Goal: Information Seeking & Learning: Learn about a topic

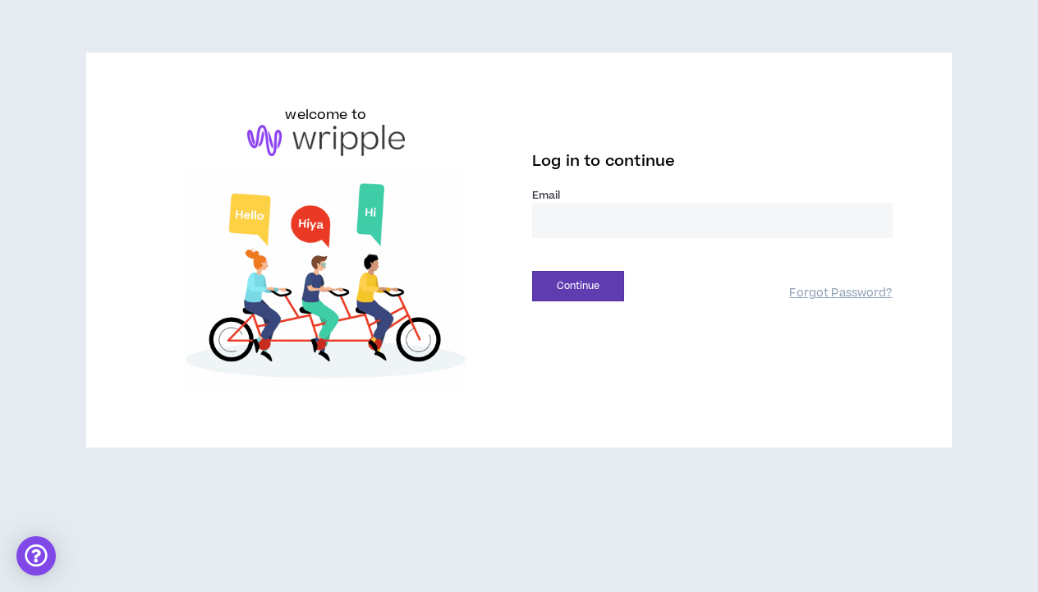
type input "**********"
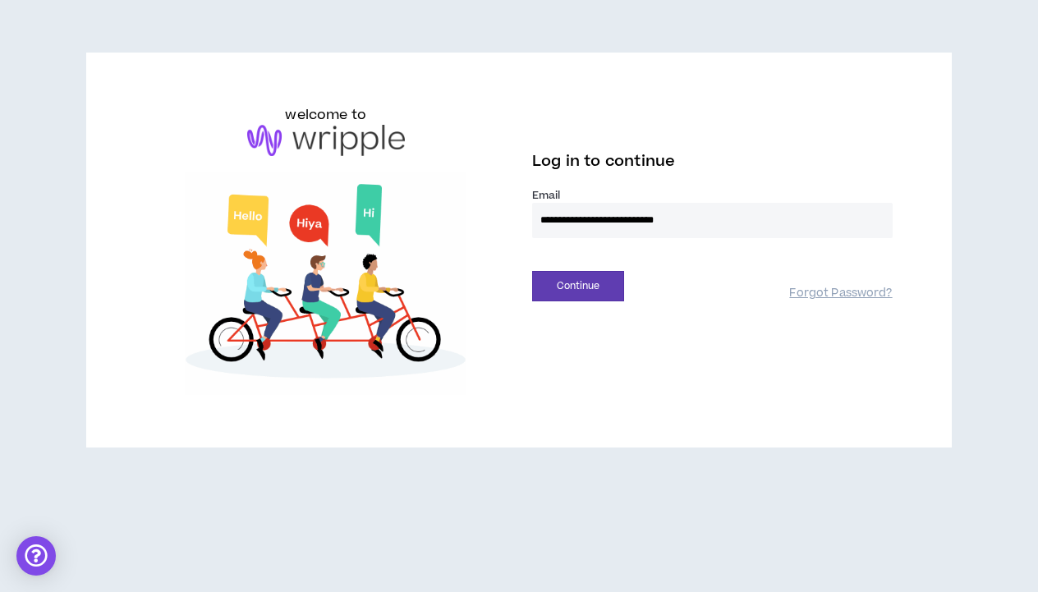
click at [578, 286] on button "Continue" at bounding box center [578, 286] width 92 height 30
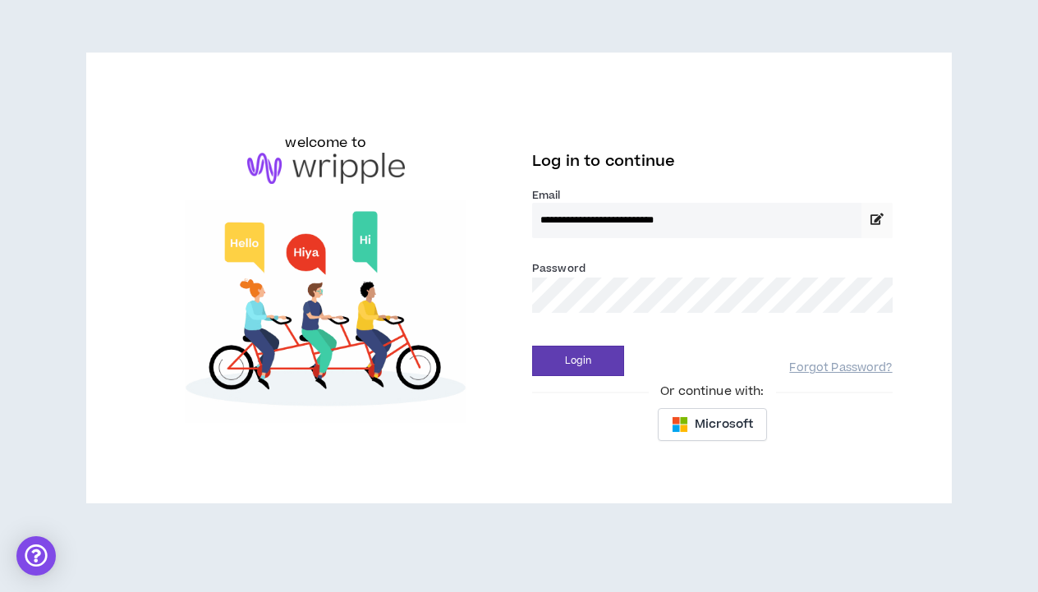
click at [578, 361] on button "Login" at bounding box center [578, 361] width 92 height 30
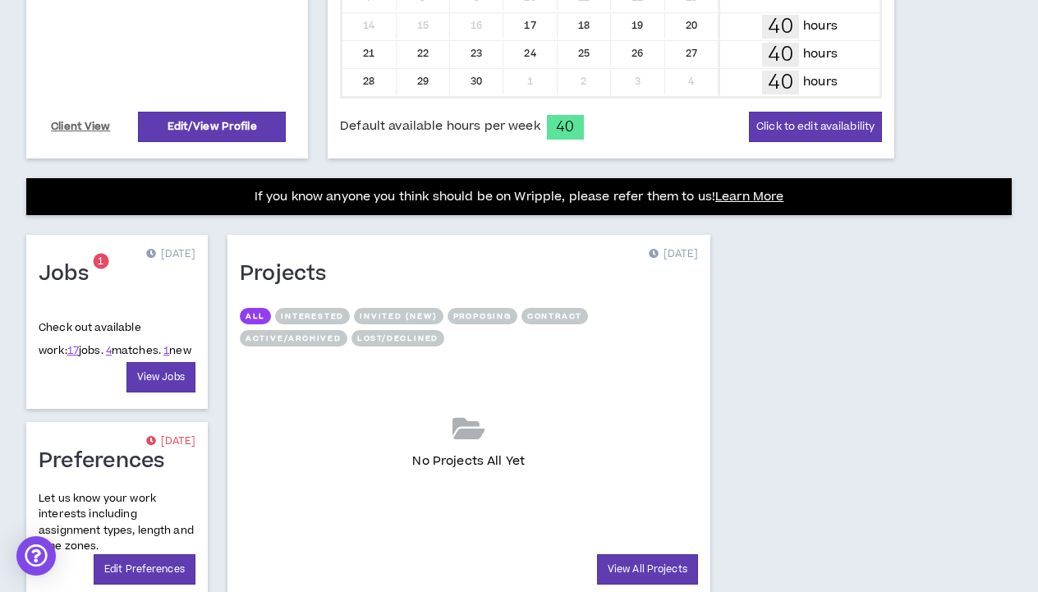
scroll to position [513, 0]
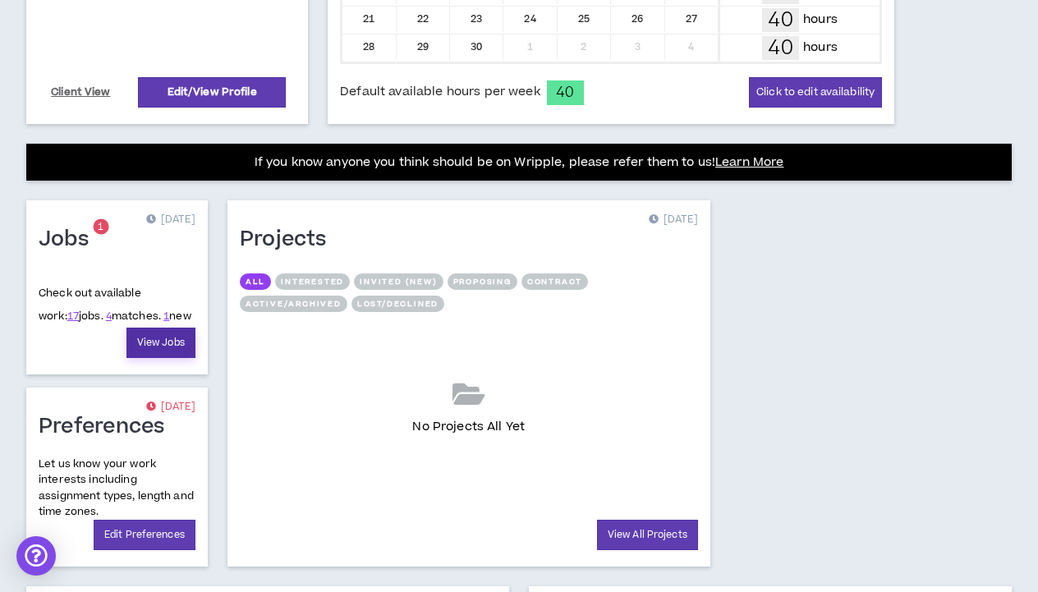
click at [157, 340] on link "View Jobs" at bounding box center [161, 343] width 69 height 30
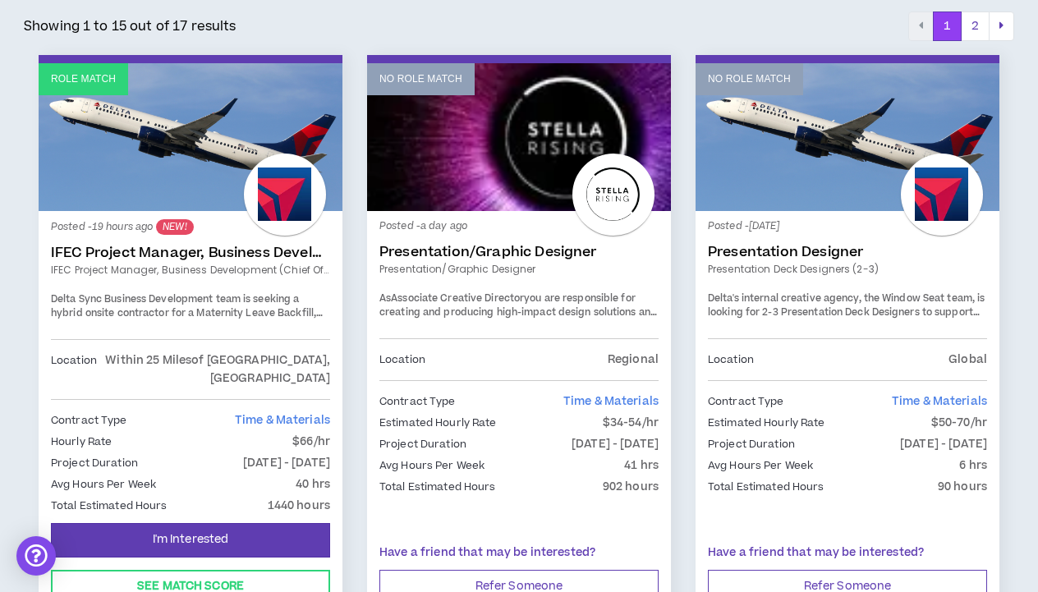
scroll to position [291, 0]
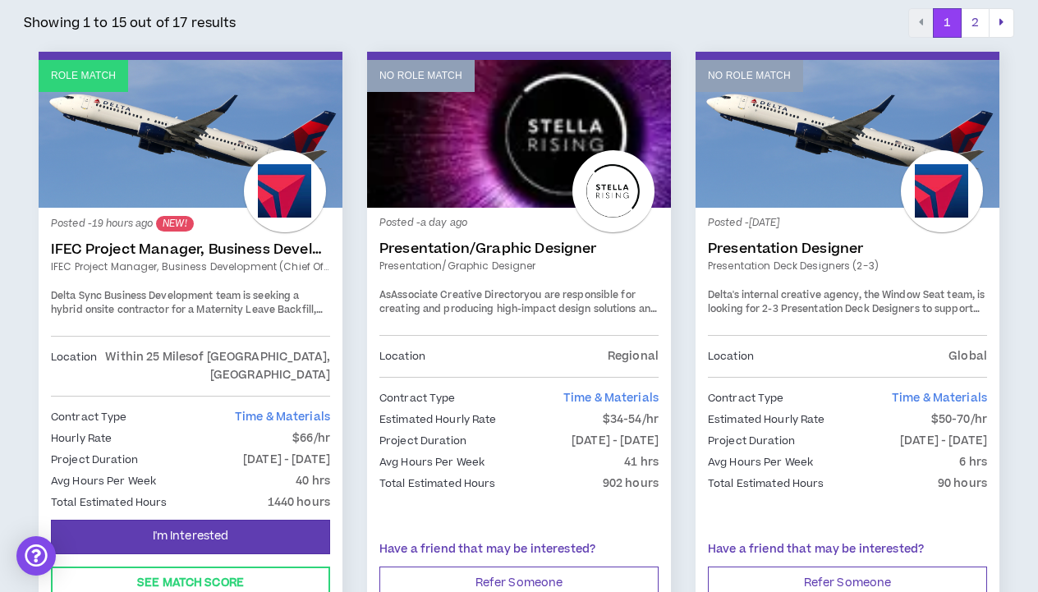
click at [135, 243] on link "IFEC Project Manager, Business Development (Chief of Staff)" at bounding box center [190, 250] width 279 height 16
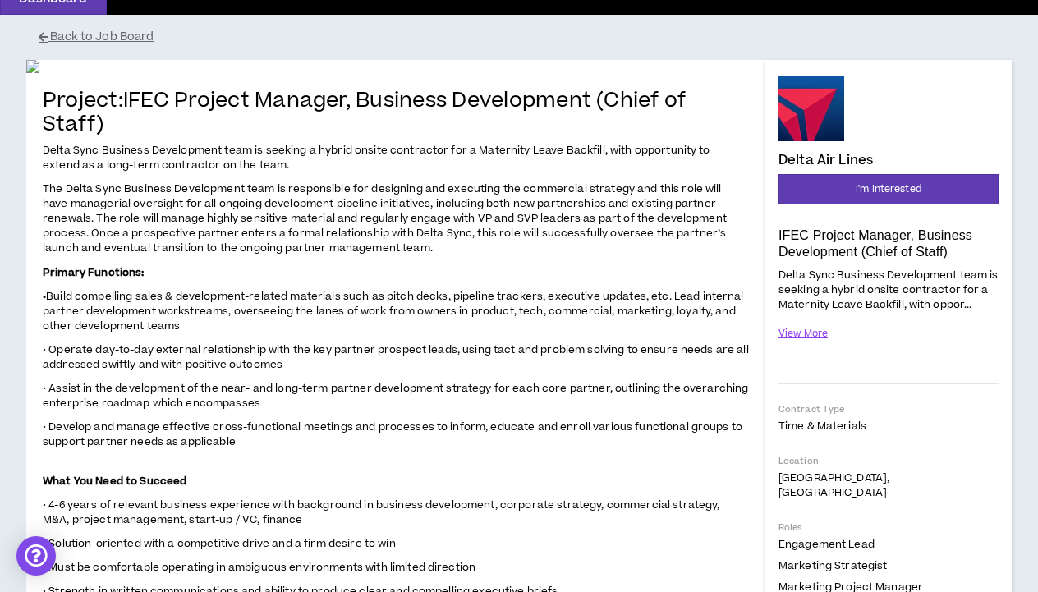
scroll to position [62, 0]
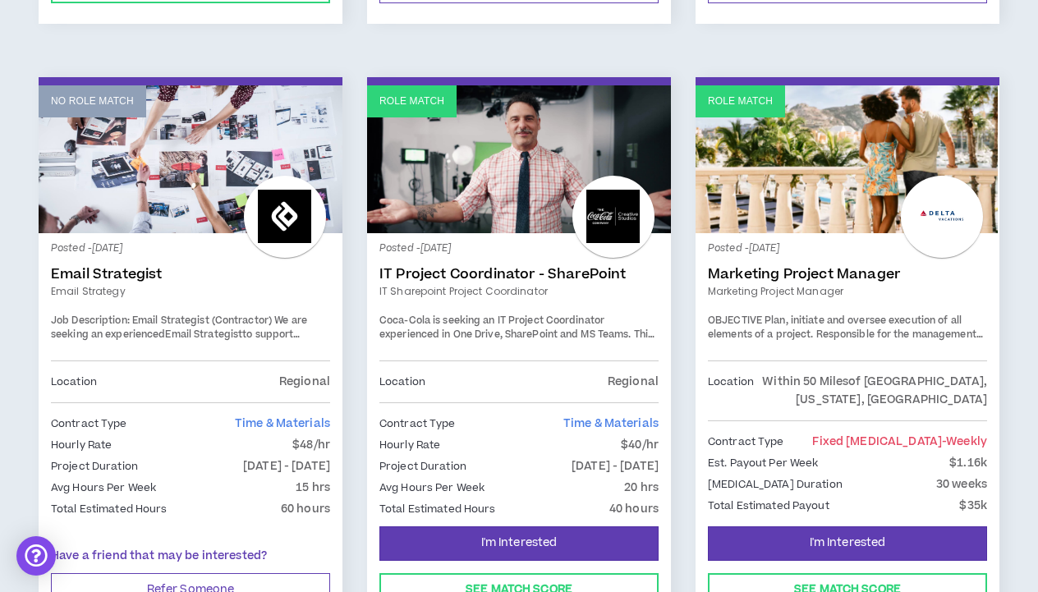
scroll to position [893, 0]
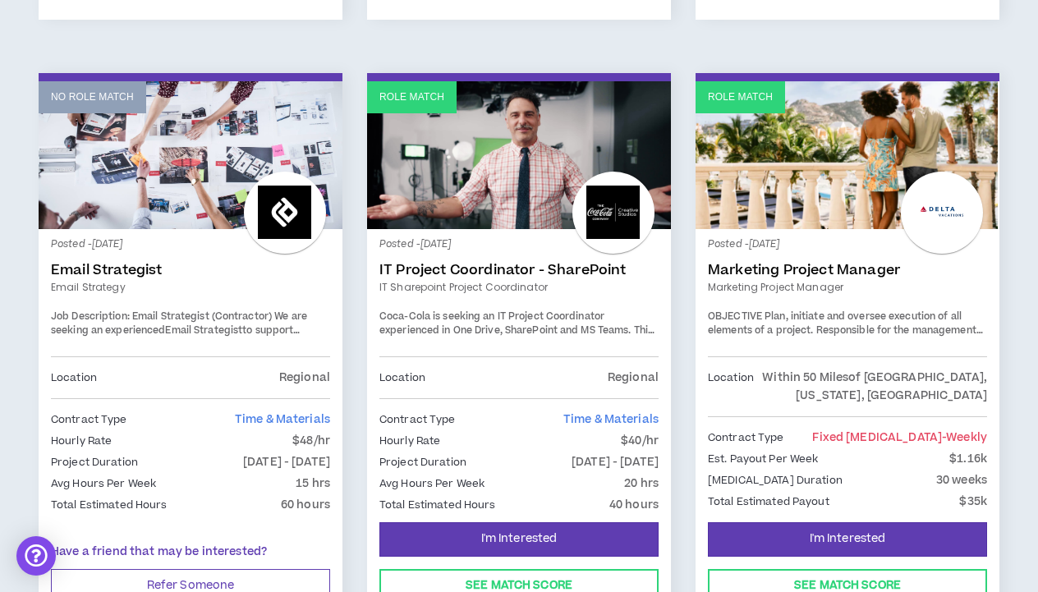
click at [817, 310] on span "Plan, initiate and oversee execution of all elements of a project. Responsible …" at bounding box center [846, 353] width 277 height 86
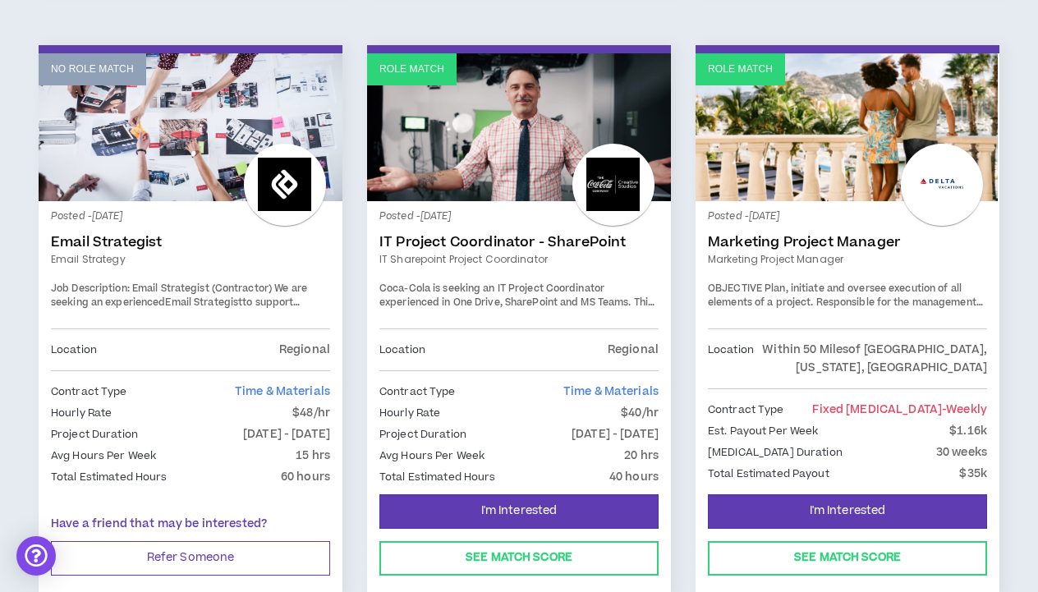
scroll to position [926, 0]
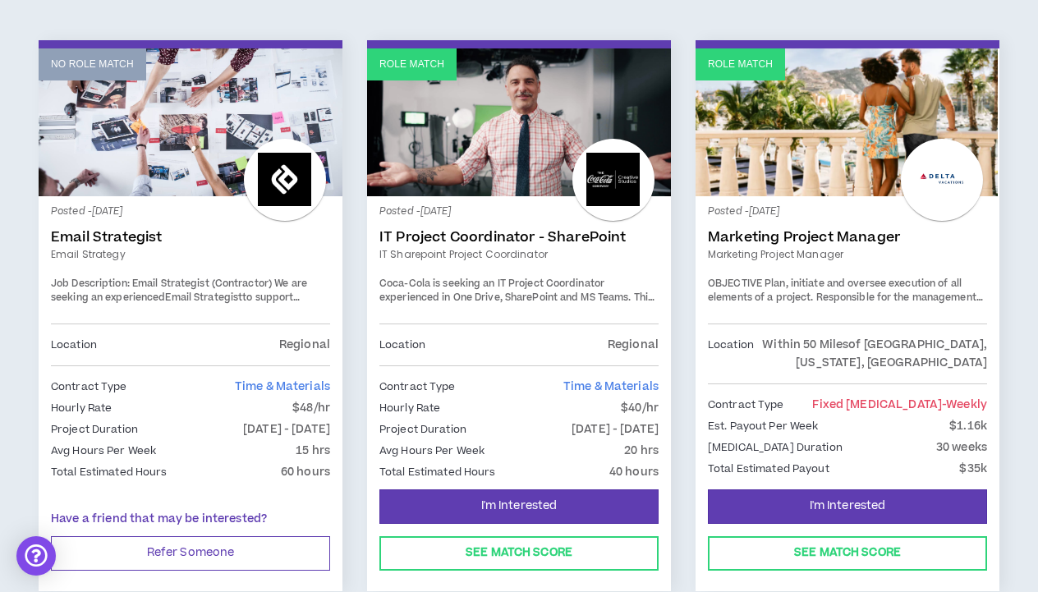
click at [788, 229] on link "Marketing Project Manager" at bounding box center [847, 237] width 279 height 16
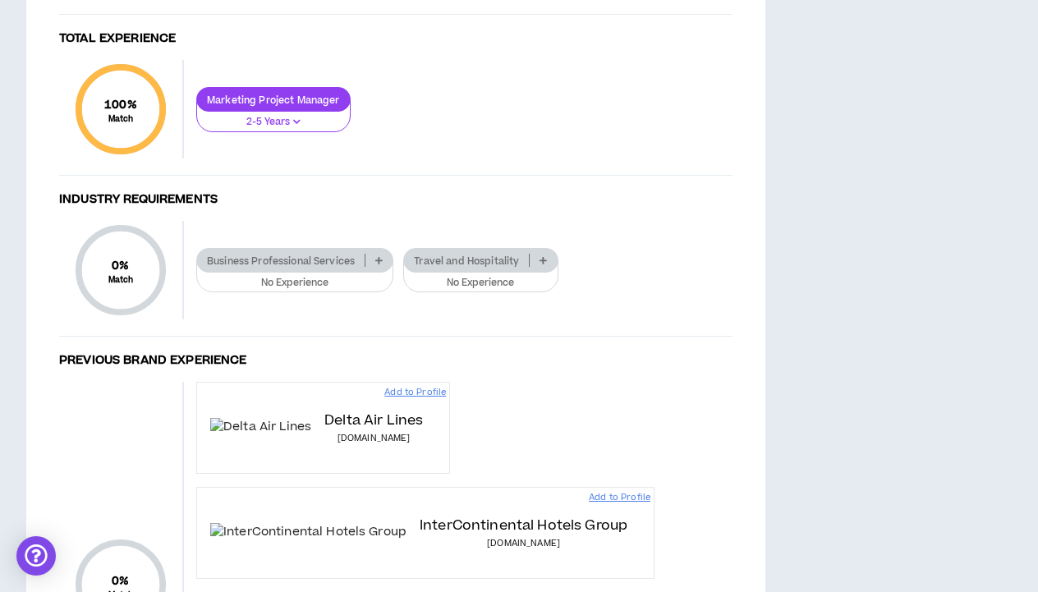
scroll to position [1123, 0]
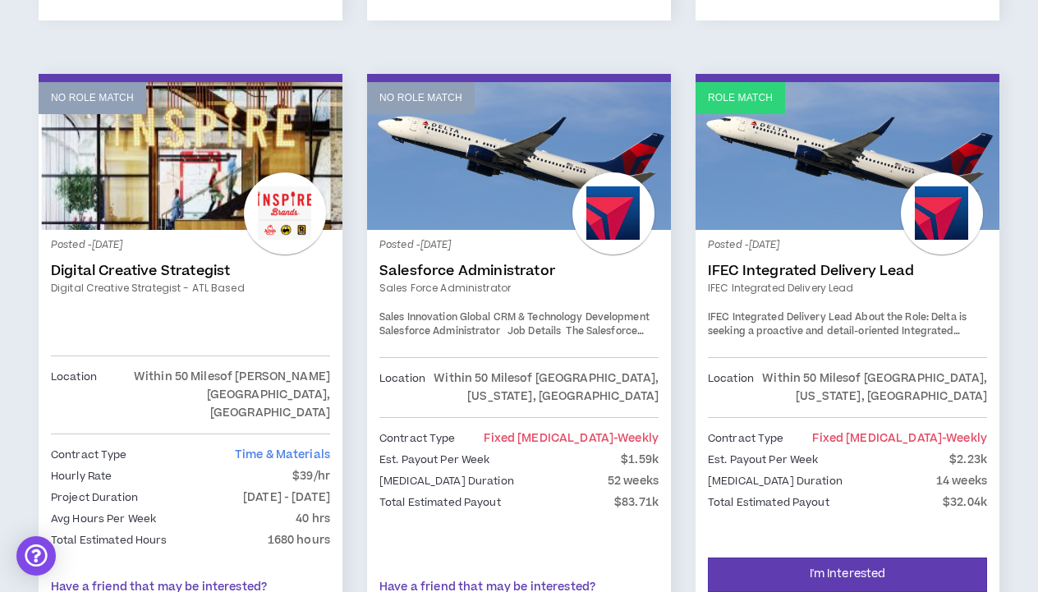
scroll to position [1509, 0]
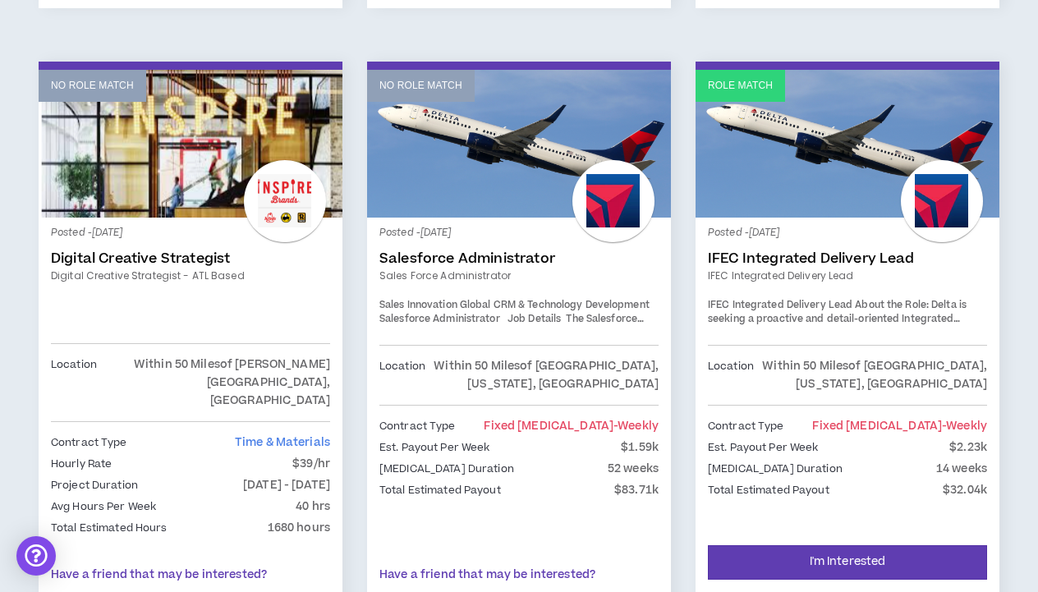
click at [785, 251] on link "IFEC Integrated Delivery Lead" at bounding box center [847, 259] width 279 height 16
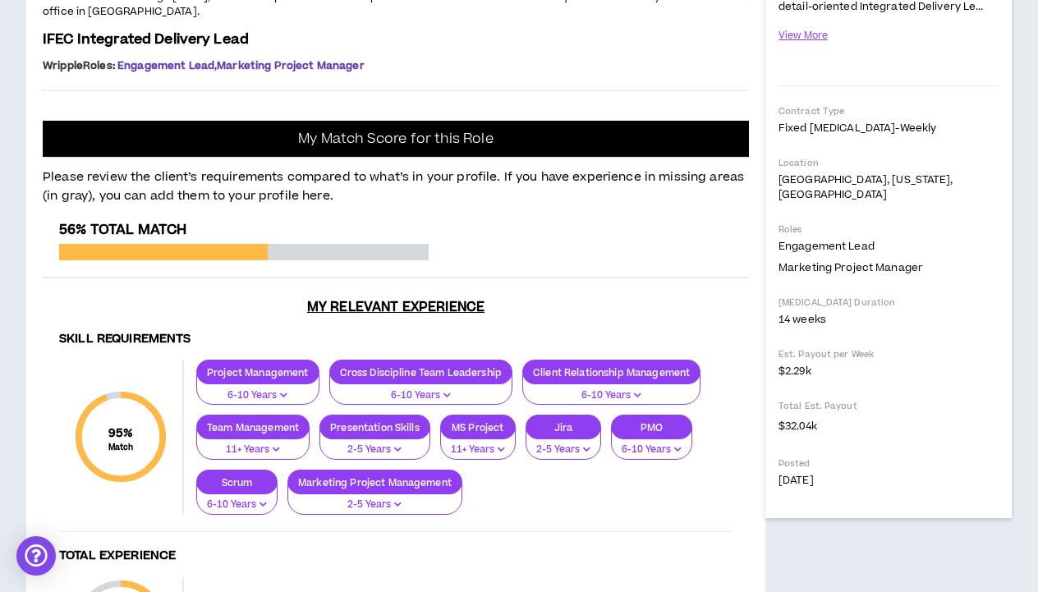
scroll to position [343, 0]
